Goal: Task Accomplishment & Management: Complete application form

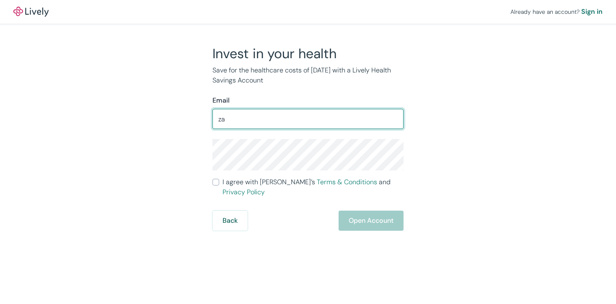
type input "z"
type input "[EMAIL_ADDRESS][DOMAIN_NAME]"
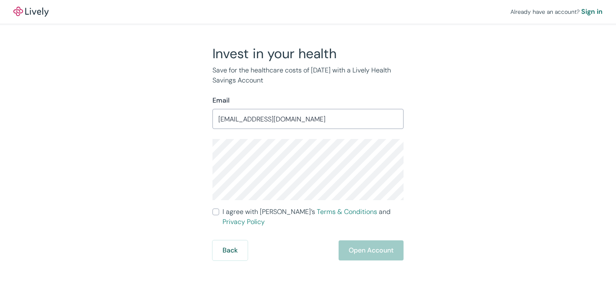
click at [438, 101] on div "Invest in your health Save for the healthcare costs of [DATE] with a Lively Hea…" at bounding box center [303, 152] width 402 height 215
click at [153, 154] on div "Invest in your health Save for the healthcare costs of [DATE] with a Lively Hea…" at bounding box center [303, 152] width 402 height 215
click at [220, 210] on label "I agree with Lively’s Terms & Conditions and Privacy Policy" at bounding box center [307, 217] width 191 height 20
click at [219, 210] on input "I agree with Lively’s Terms & Conditions and Privacy Policy" at bounding box center [215, 212] width 7 height 7
checkbox input "true"
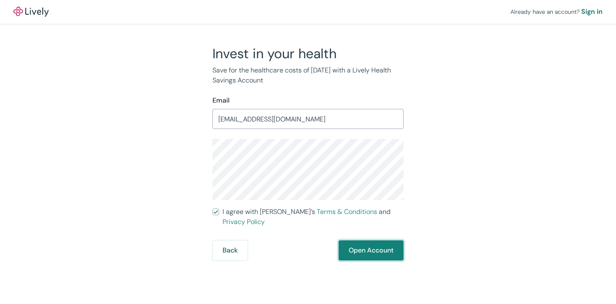
click at [356, 241] on button "Open Account" at bounding box center [370, 250] width 65 height 20
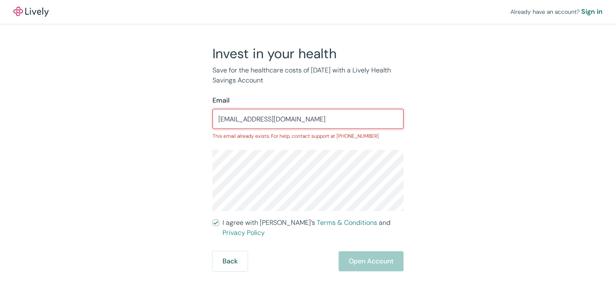
click at [314, 120] on input "[EMAIL_ADDRESS][DOMAIN_NAME]" at bounding box center [307, 119] width 191 height 17
type input "z"
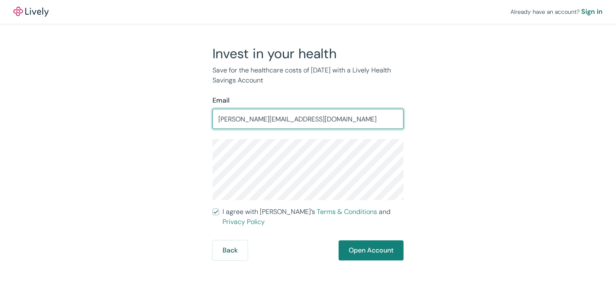
type input "[PERSON_NAME][EMAIL_ADDRESS][DOMAIN_NAME]"
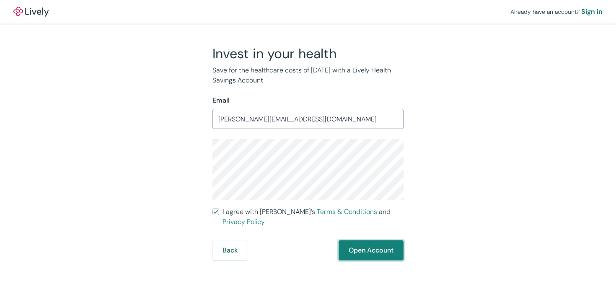
click at [366, 243] on button "Open Account" at bounding box center [370, 250] width 65 height 20
click at [384, 248] on div "Back Just a moment" at bounding box center [307, 250] width 191 height 20
click at [379, 240] on div "Back Just a moment" at bounding box center [307, 250] width 191 height 20
click at [368, 242] on div "Back Just a moment" at bounding box center [307, 250] width 191 height 20
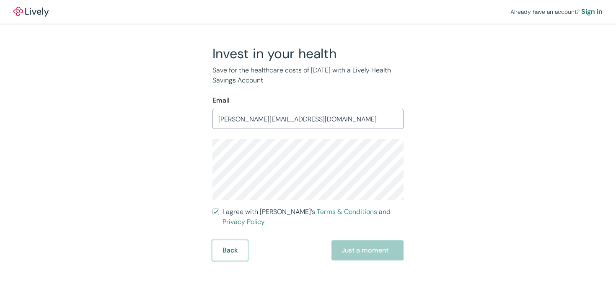
click at [227, 240] on button "Back" at bounding box center [229, 250] width 35 height 20
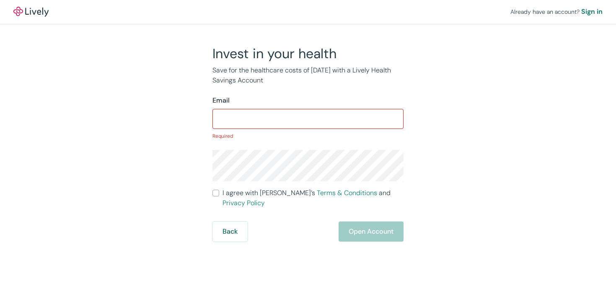
click at [32, 8] on img at bounding box center [30, 12] width 35 height 10
